Goal: Information Seeking & Learning: Learn about a topic

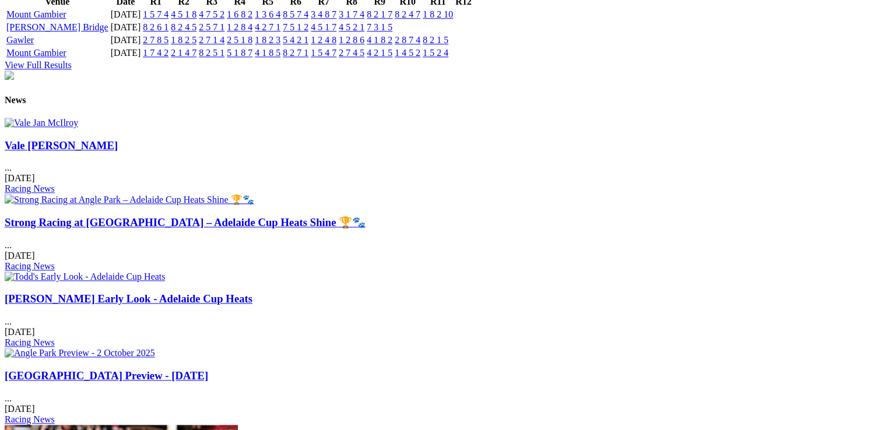
scroll to position [1334, 0]
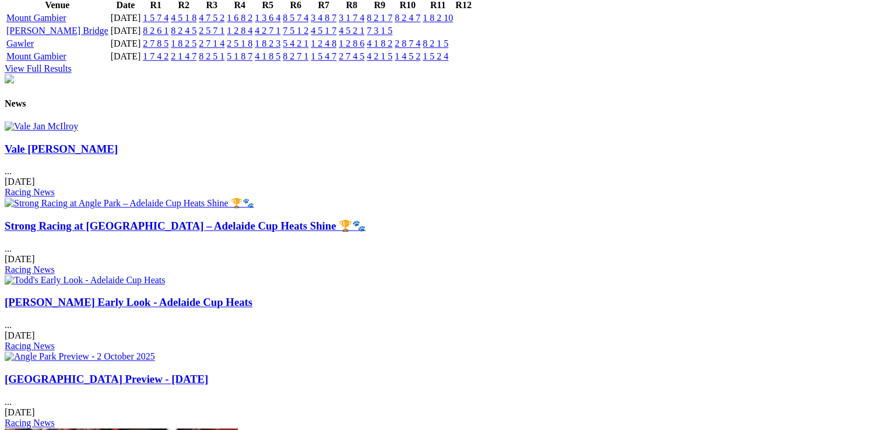
click at [112, 155] on link "Vale [PERSON_NAME]" at bounding box center [61, 149] width 113 height 12
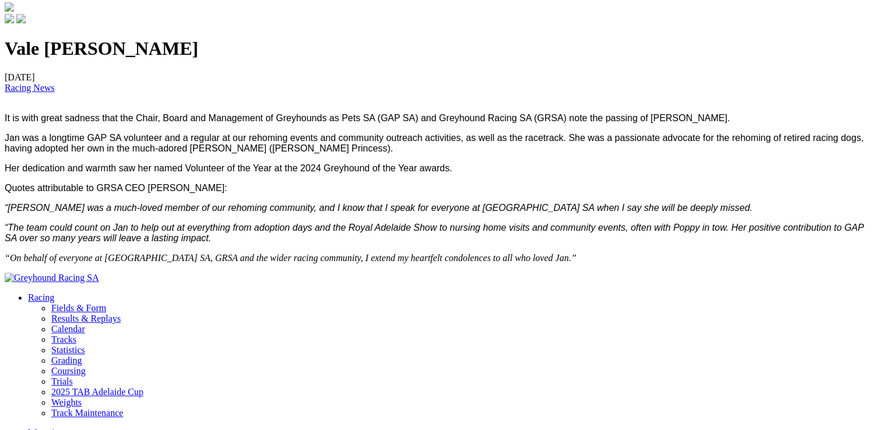
scroll to position [313, 0]
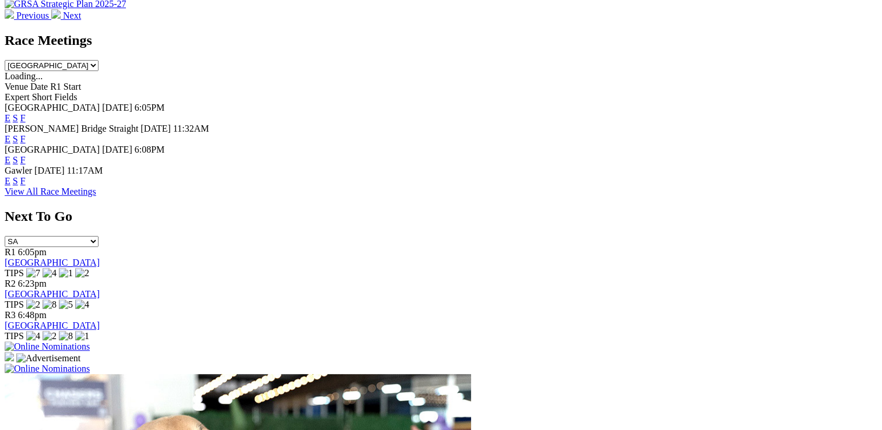
scroll to position [286, 0]
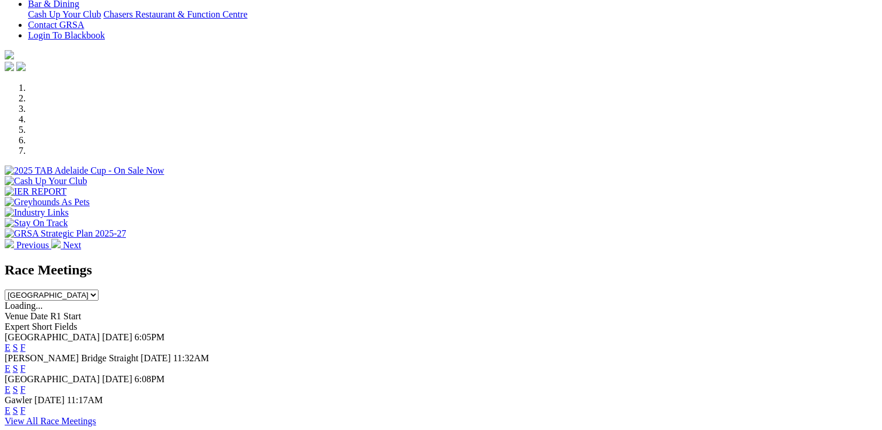
click at [26, 385] on link "F" at bounding box center [22, 390] width 5 height 10
